Goal: Answer question/provide support

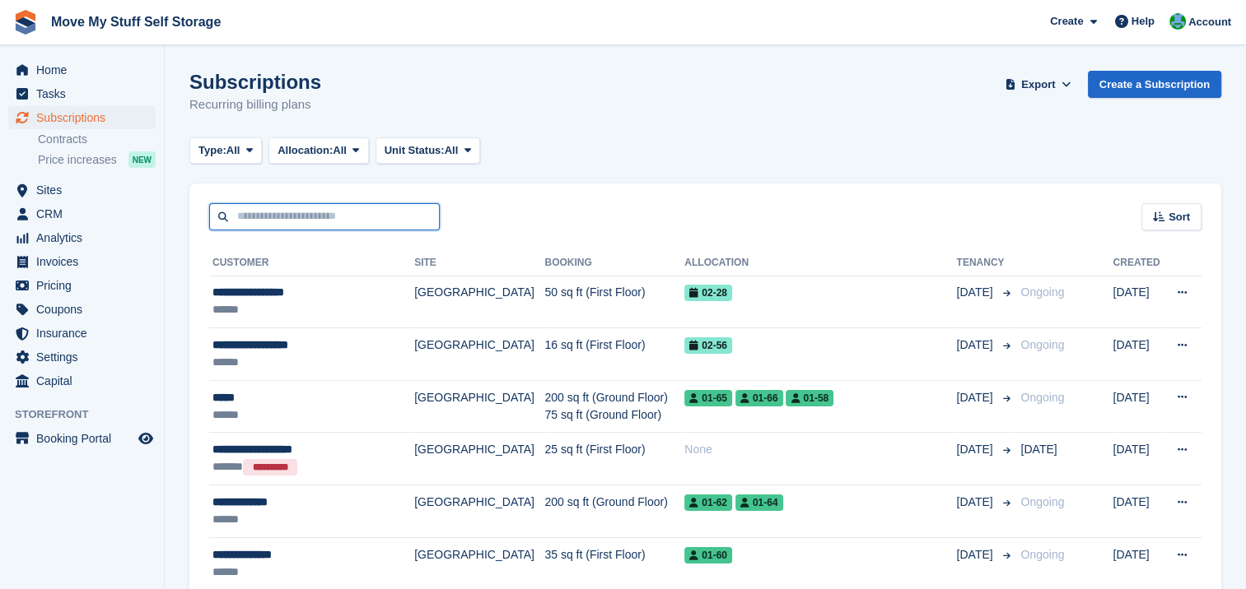
click at [278, 213] on input "text" at bounding box center [324, 216] width 231 height 27
type input "**********"
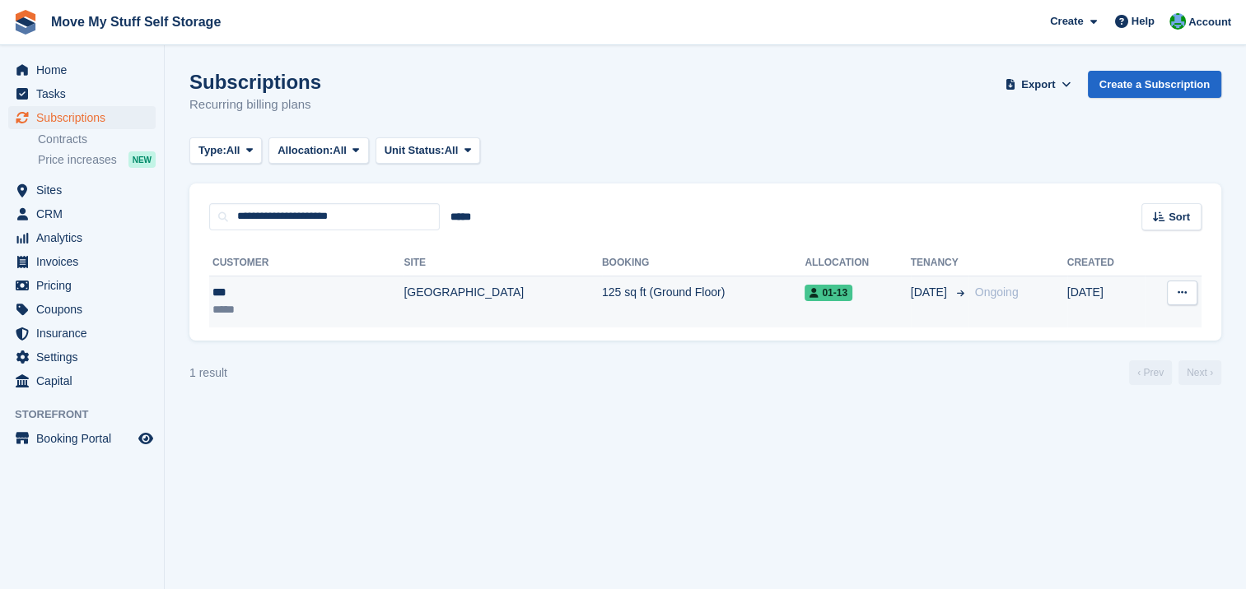
click at [403, 295] on td "[GEOGRAPHIC_DATA]" at bounding box center [502, 302] width 198 height 52
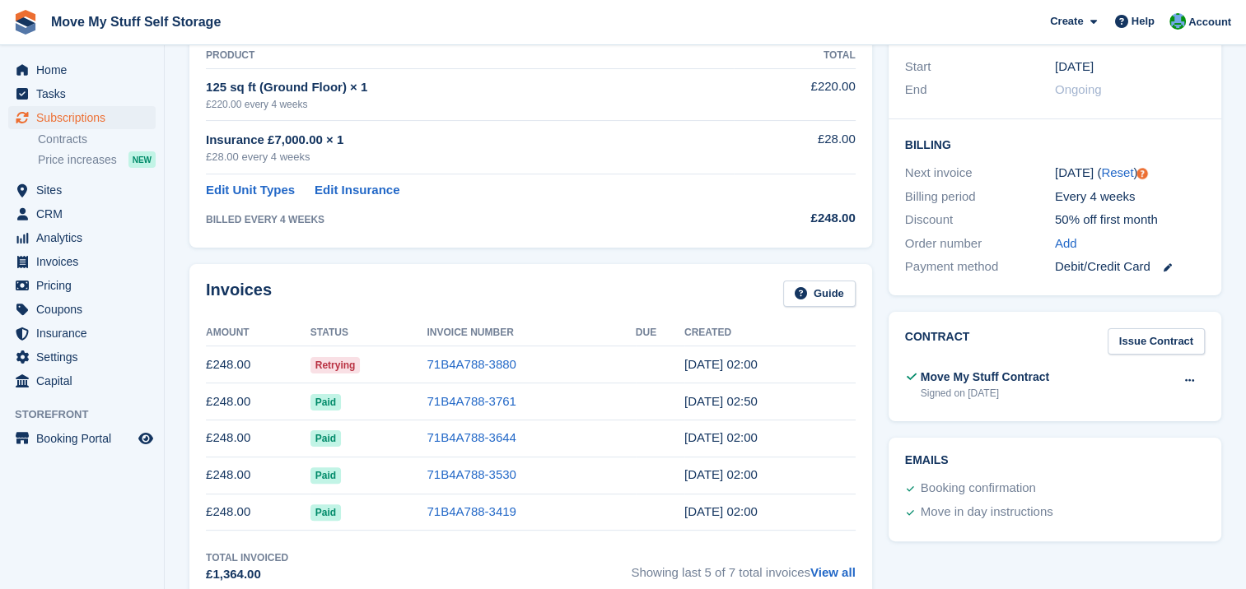
scroll to position [312, 0]
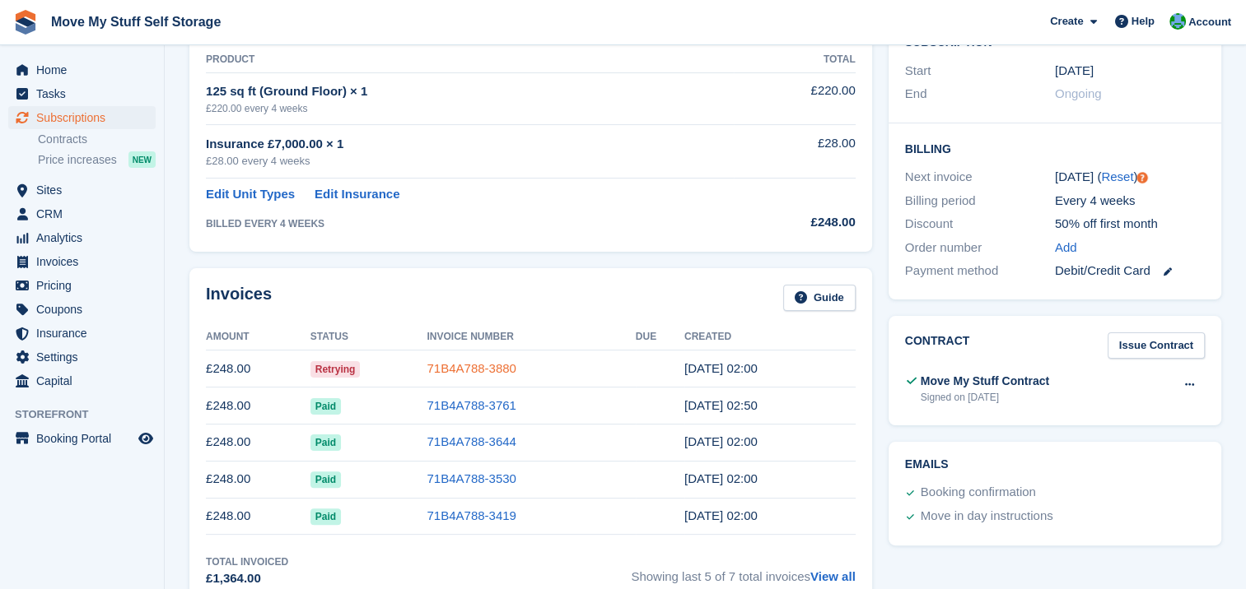
click at [472, 369] on link "71B4A788-3880" at bounding box center [470, 368] width 89 height 14
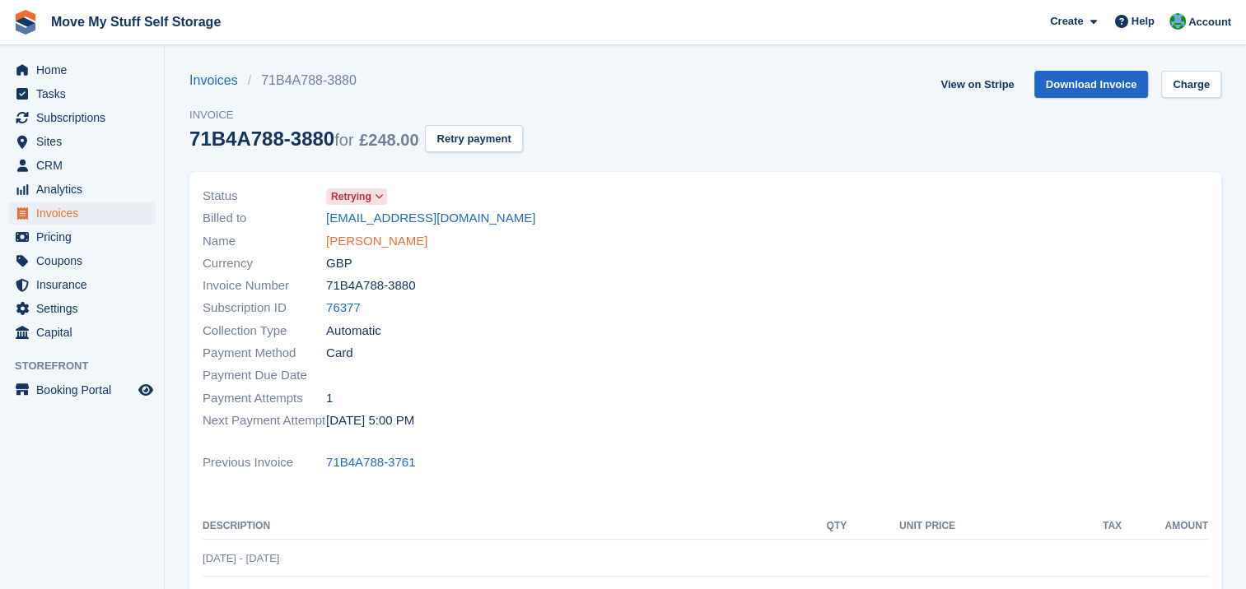
click at [339, 244] on link "[PERSON_NAME]" at bounding box center [376, 241] width 101 height 19
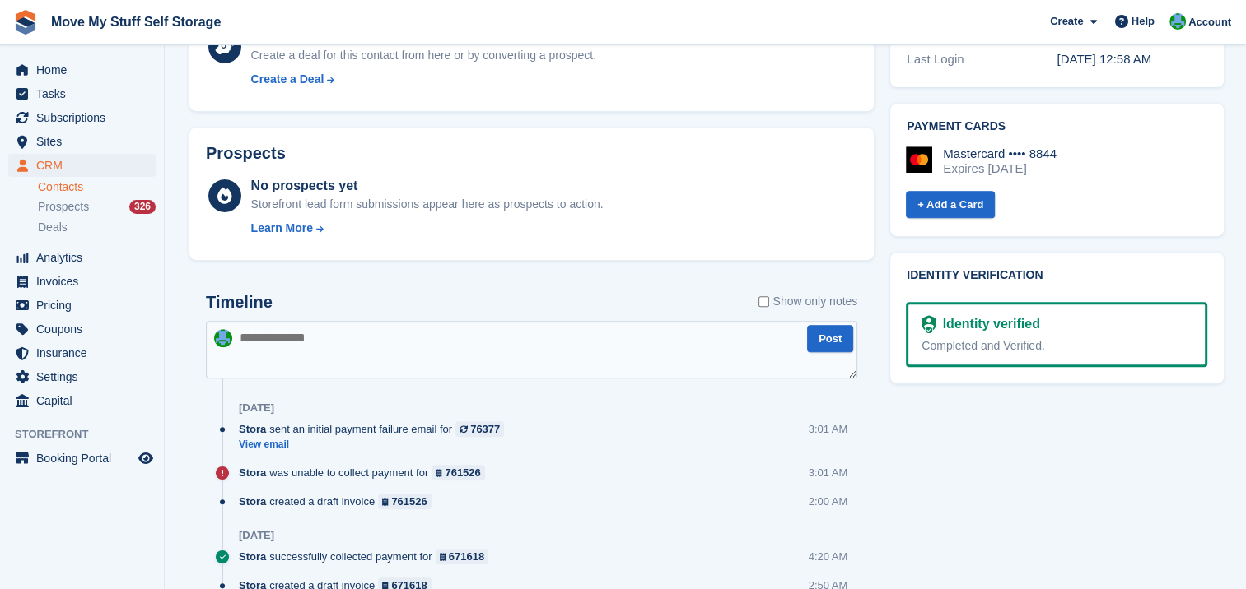
scroll to position [673, 0]
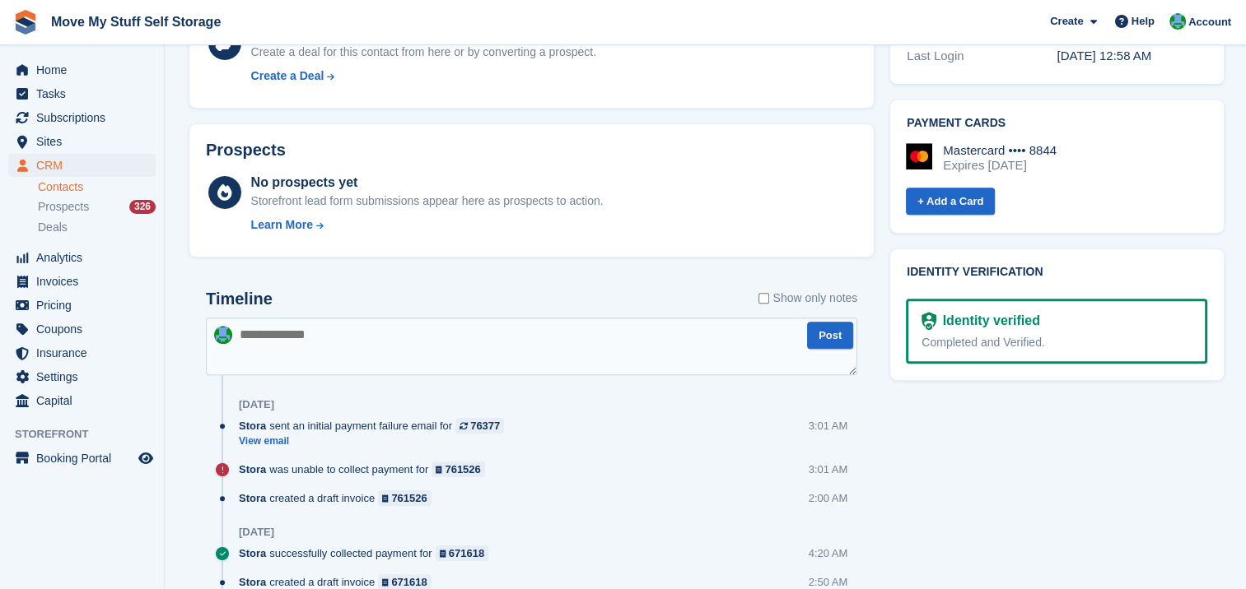
click at [334, 336] on textarea at bounding box center [531, 347] width 651 height 58
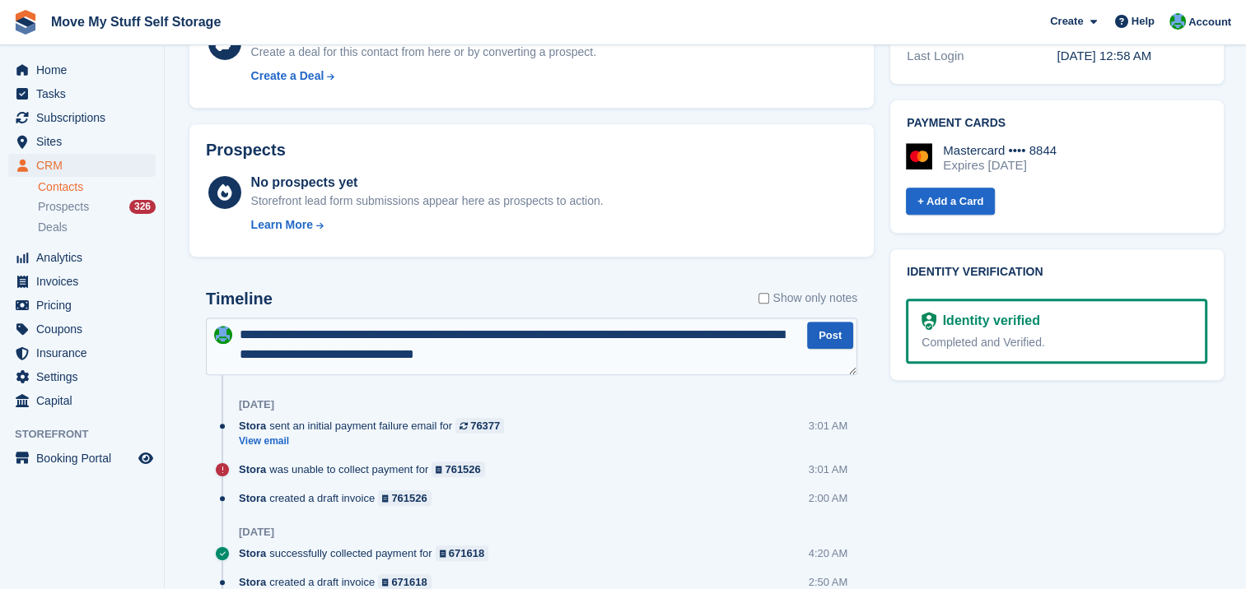
type textarea "**********"
click at [834, 341] on button "Post" at bounding box center [830, 335] width 46 height 27
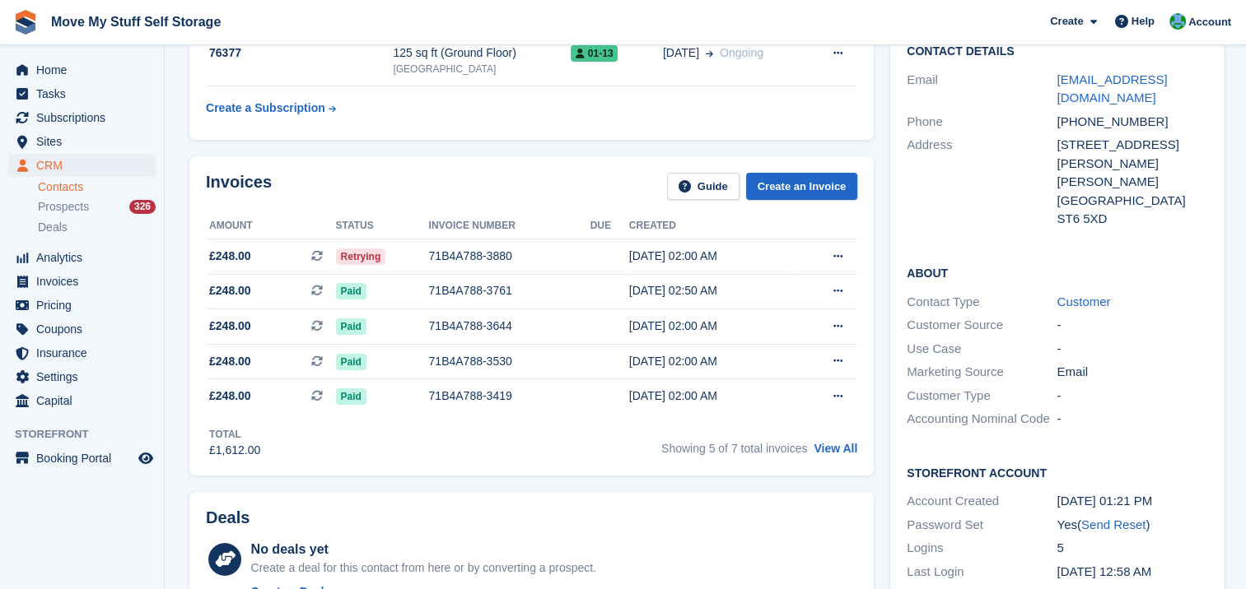
scroll to position [0, 0]
